Goal: Task Accomplishment & Management: Complete application form

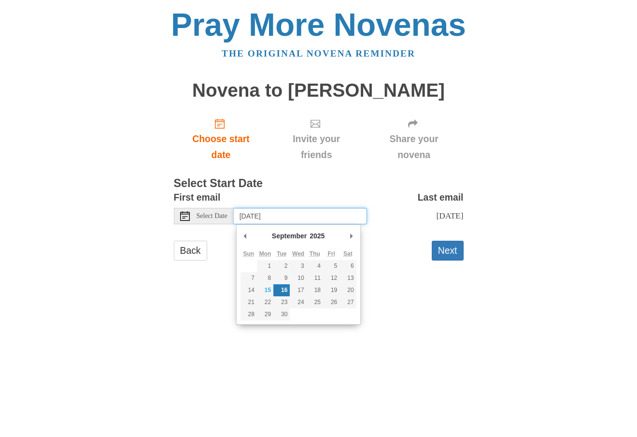
click at [325, 215] on input "Tuesday, September 16th" at bounding box center [300, 216] width 133 height 16
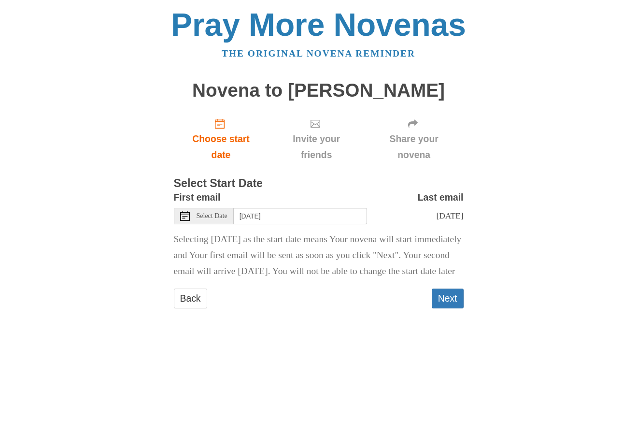
click at [214, 217] on span "Select Date" at bounding box center [212, 216] width 31 height 7
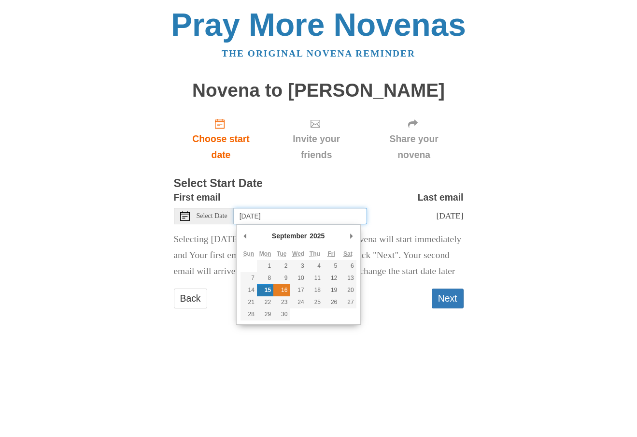
type input "Tuesday, September 16th"
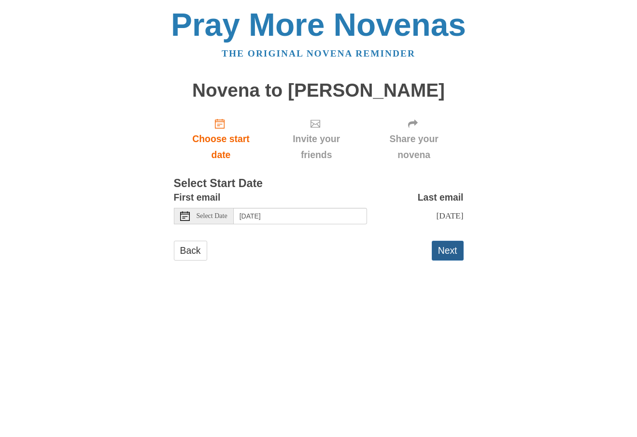
click at [448, 260] on button "Next" at bounding box center [448, 251] width 32 height 20
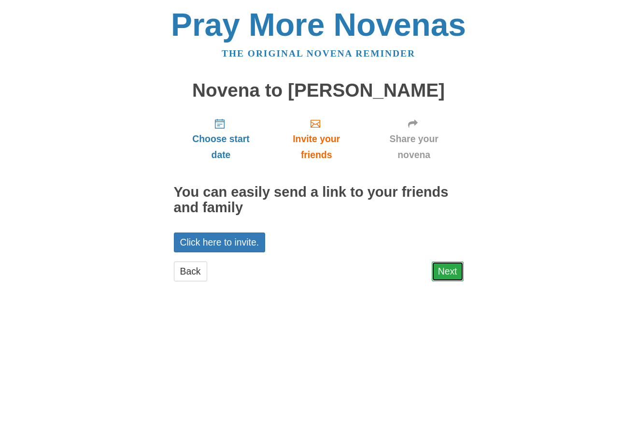
click at [450, 272] on link "Next" at bounding box center [448, 271] width 32 height 20
